Goal: Task Accomplishment & Management: Use online tool/utility

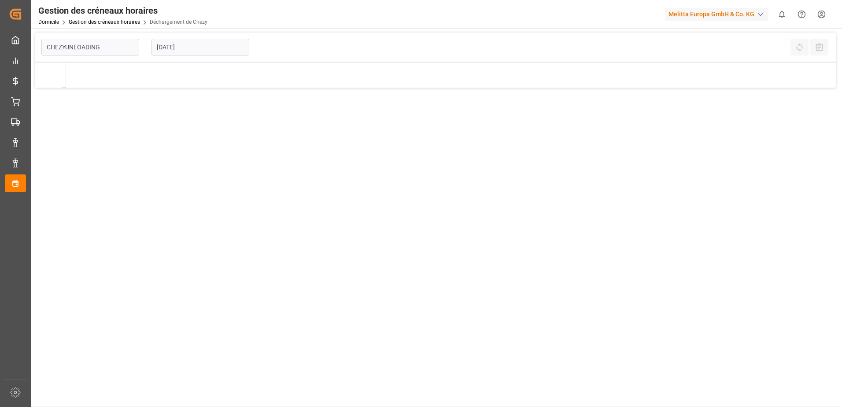
type input "Chezy Unloading"
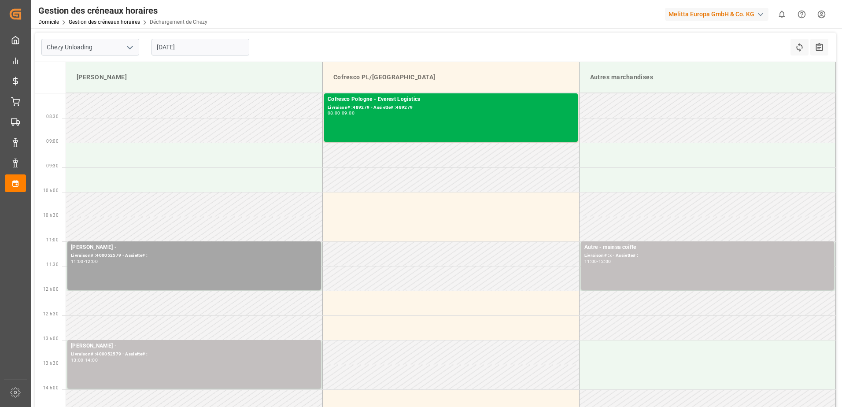
click at [185, 45] on input "[DATE]" at bounding box center [200, 47] width 98 height 17
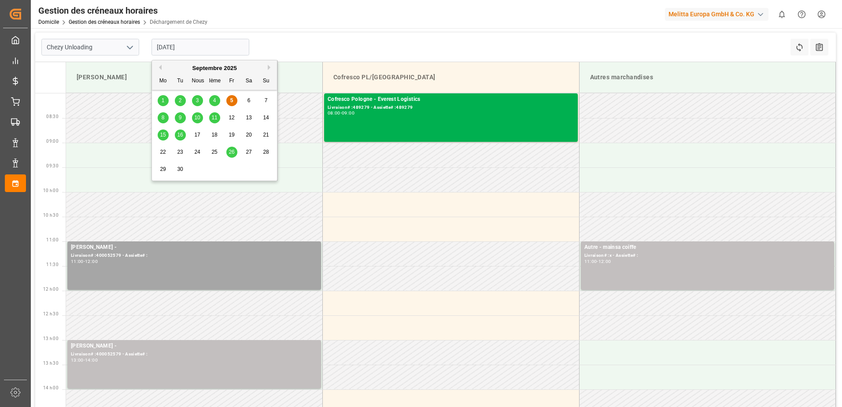
click at [213, 101] on div "4" at bounding box center [214, 101] width 11 height 11
type input "[DATE]"
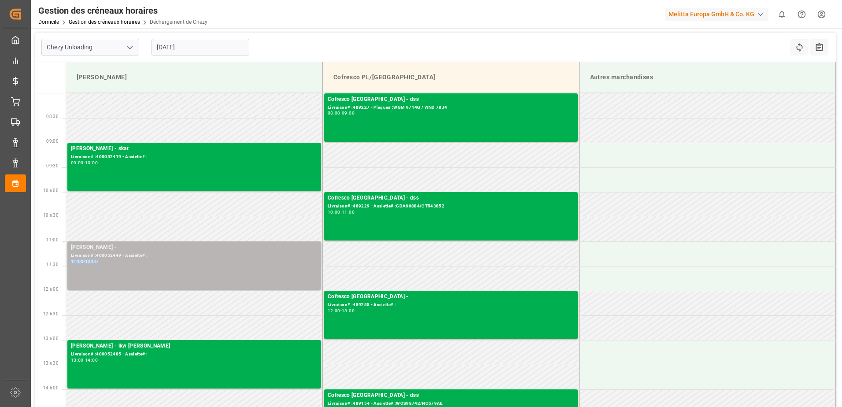
click at [151, 259] on div "[PERSON_NAME] - Livraison# :400052449 - Assiette# : 11:00 - 12:00" at bounding box center [194, 265] width 247 height 45
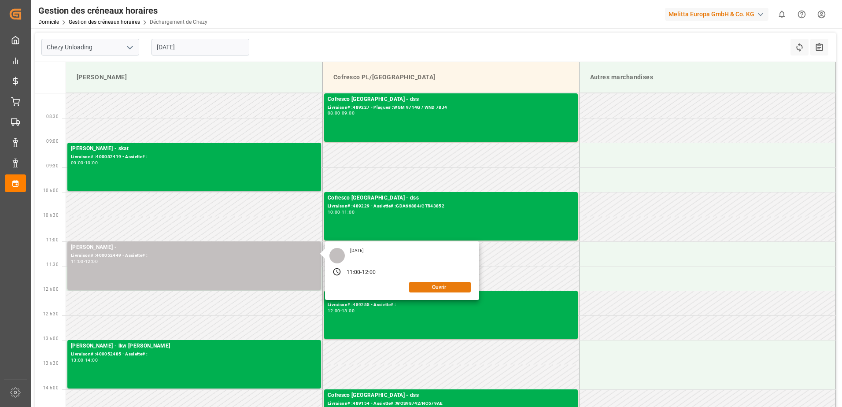
click at [444, 287] on button "Ouvrir" at bounding box center [440, 287] width 62 height 11
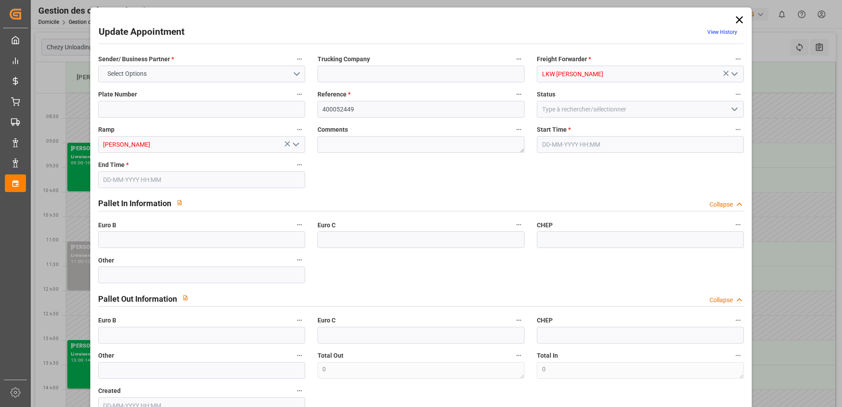
type input "[DATE] 11:00"
type input "[DATE] 12:00"
type input "[DATE] 09:41"
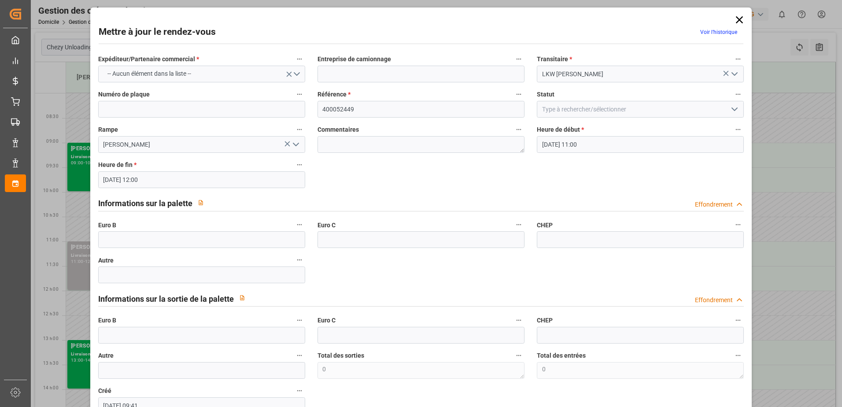
click at [729, 112] on icon "Ouvrir le menu" at bounding box center [734, 109] width 11 height 11
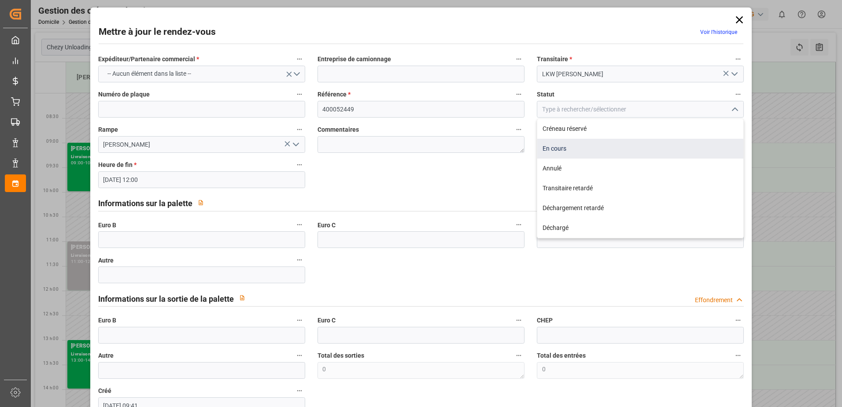
click at [558, 147] on div "En cours" at bounding box center [640, 149] width 206 height 20
type input "In Progress"
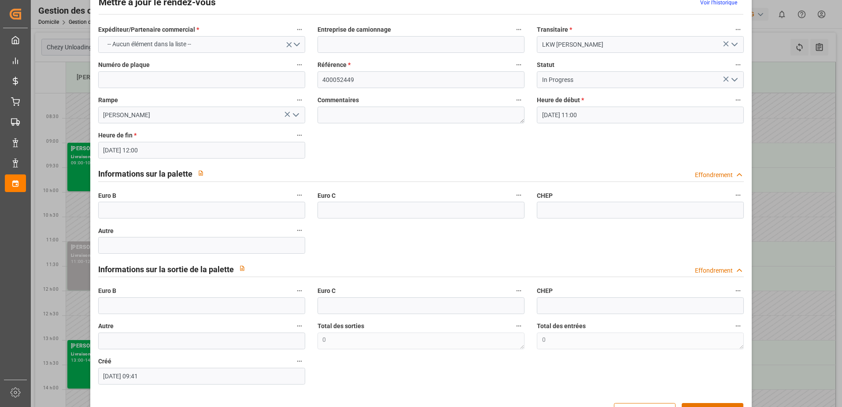
scroll to position [58, 0]
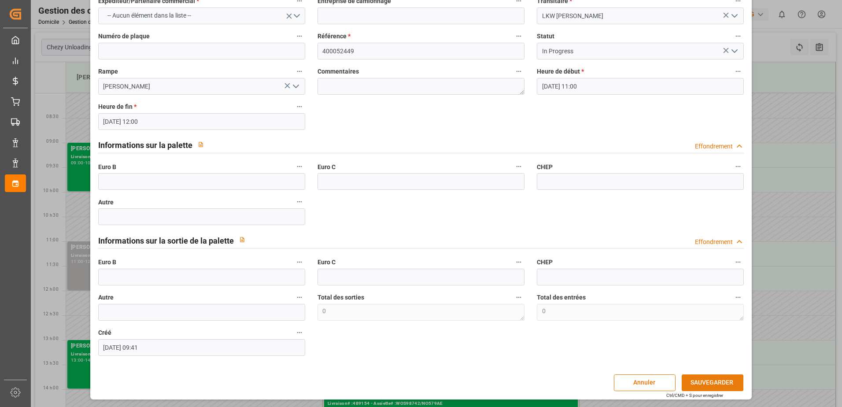
click at [715, 383] on button "SAUVEGARDER" at bounding box center [713, 382] width 62 height 17
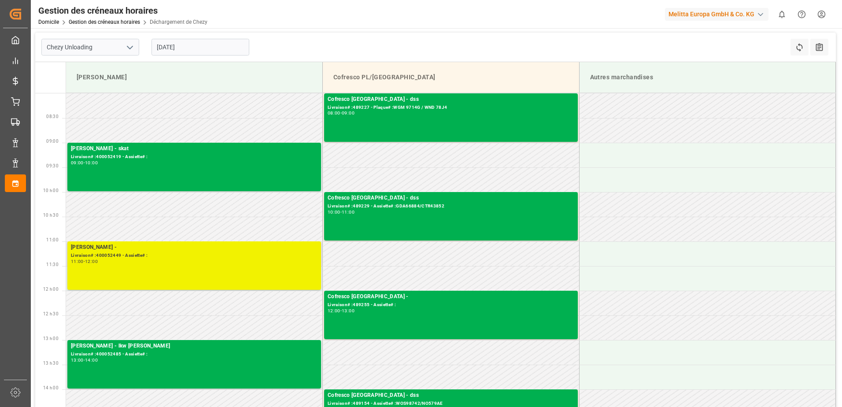
click at [200, 245] on div "[PERSON_NAME] -" at bounding box center [194, 247] width 247 height 9
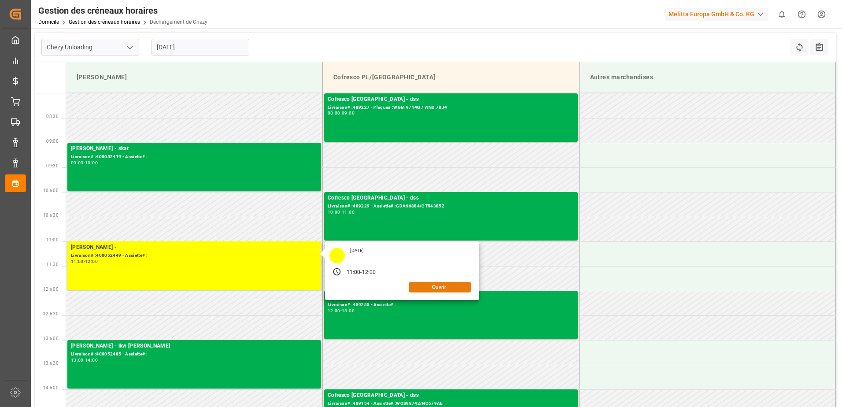
drag, startPoint x: 413, startPoint y: 287, endPoint x: 417, endPoint y: 284, distance: 4.9
click at [417, 284] on button "Ouvrir" at bounding box center [440, 287] width 62 height 11
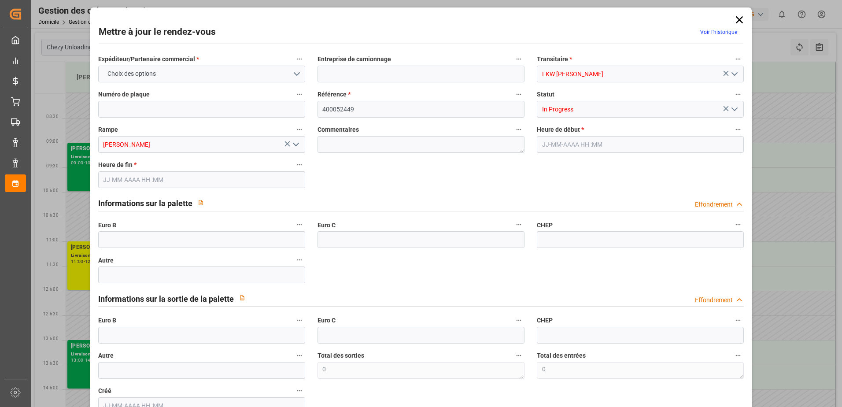
type input "[DATE] 11:00"
type input "[DATE] 12:00"
type input "[DATE] 09:41"
click at [126, 238] on input "text" at bounding box center [201, 239] width 207 height 17
type input "61"
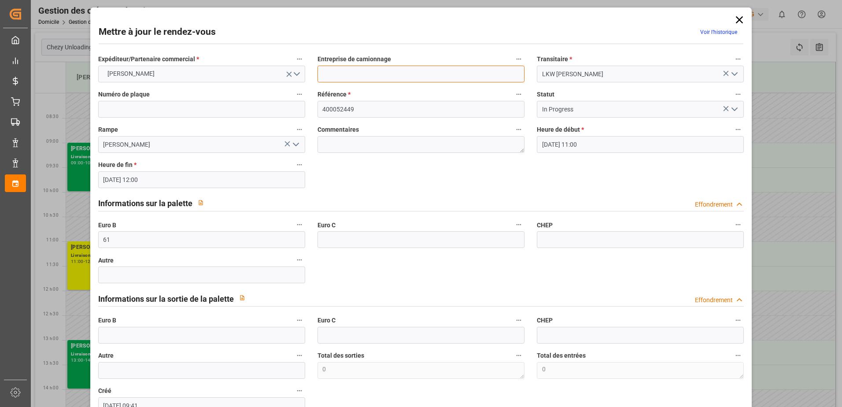
type input "lkw [PERSON_NAME]"
click at [734, 109] on icon "Ouvrir le menu" at bounding box center [734, 109] width 11 height 11
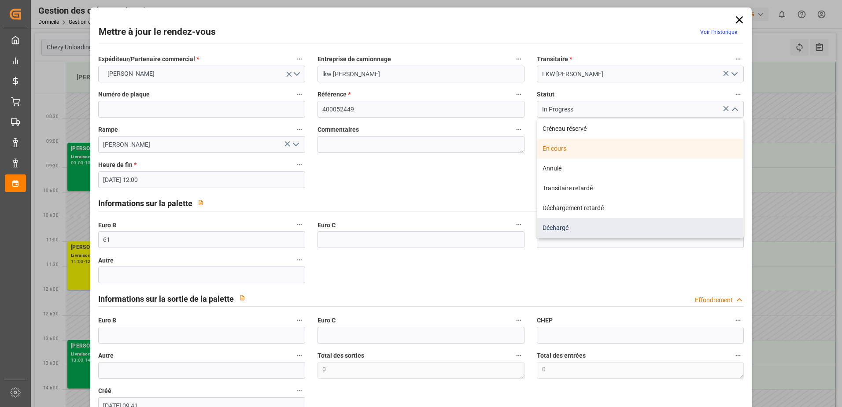
click at [566, 229] on div "Déchargé" at bounding box center [640, 228] width 206 height 20
type input "Unloaded"
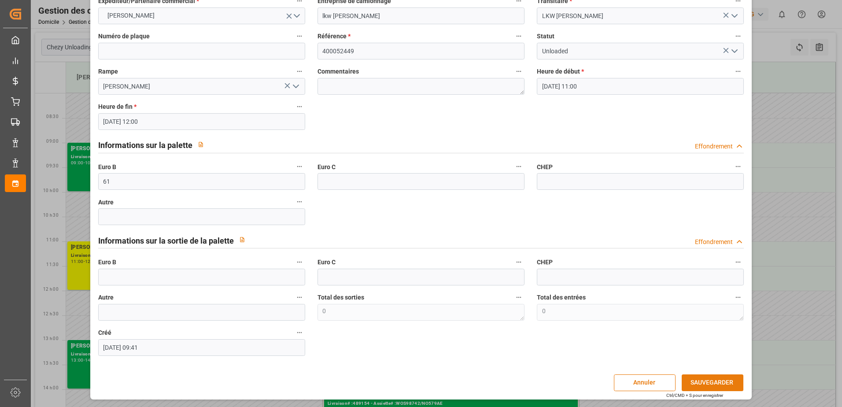
click at [688, 388] on button "SAUVEGARDER" at bounding box center [713, 382] width 62 height 17
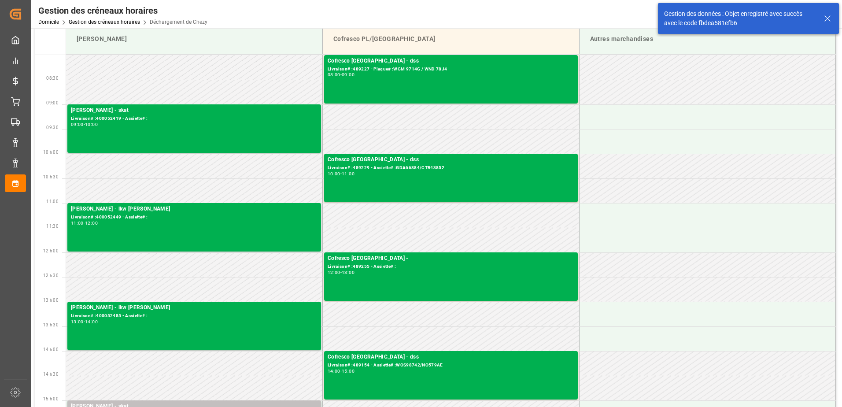
scroll to position [0, 0]
